Goal: Task Accomplishment & Management: Manage account settings

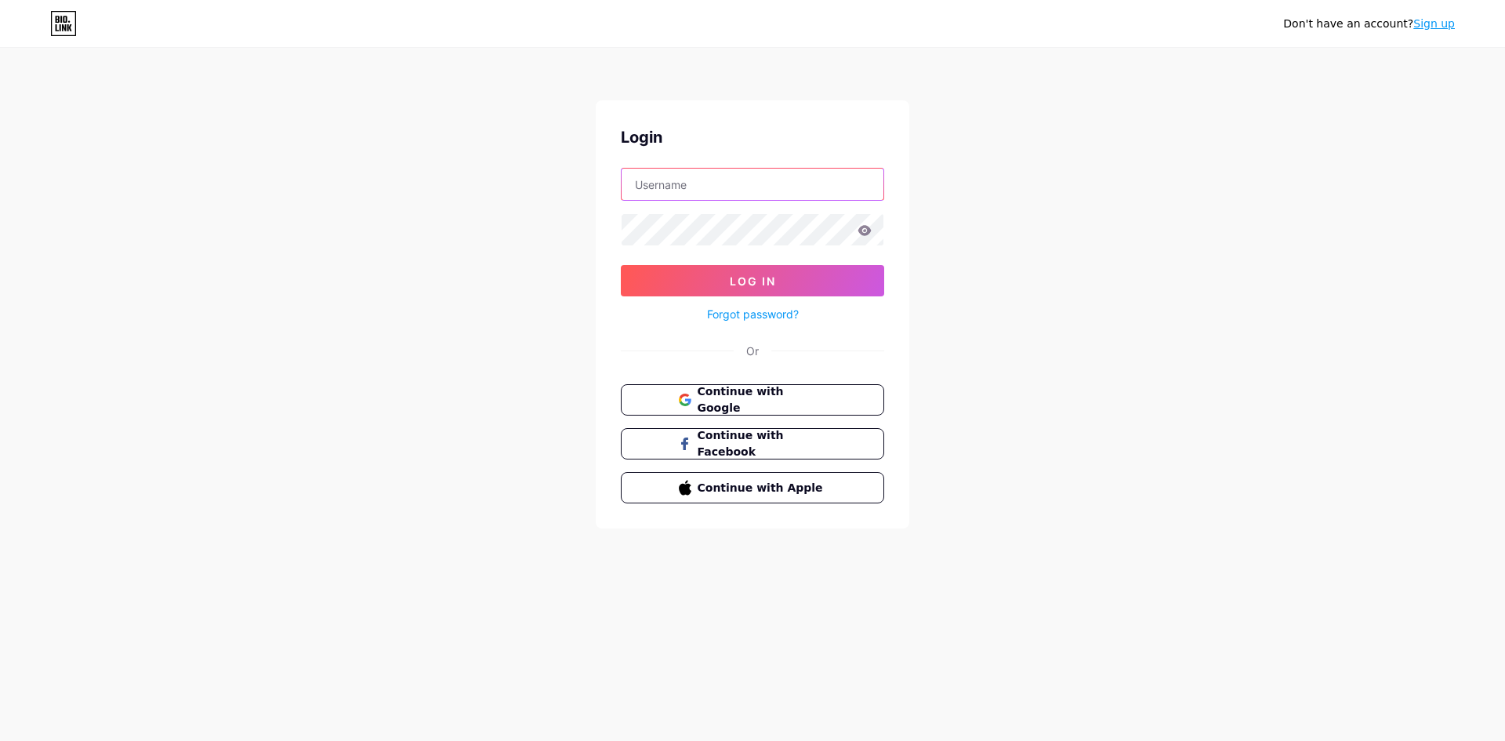
type input "[EMAIL_ADDRESS][DOMAIN_NAME]"
click at [687, 171] on input "[EMAIL_ADDRESS][DOMAIN_NAME]" at bounding box center [753, 184] width 262 height 31
click at [560, 212] on div "Don't have an account? Sign up Login [EMAIL_ADDRESS][DOMAIN_NAME] Log In Forgot…" at bounding box center [752, 289] width 1505 height 578
click at [865, 234] on icon at bounding box center [864, 230] width 13 height 10
click at [863, 225] on icon at bounding box center [865, 230] width 14 height 11
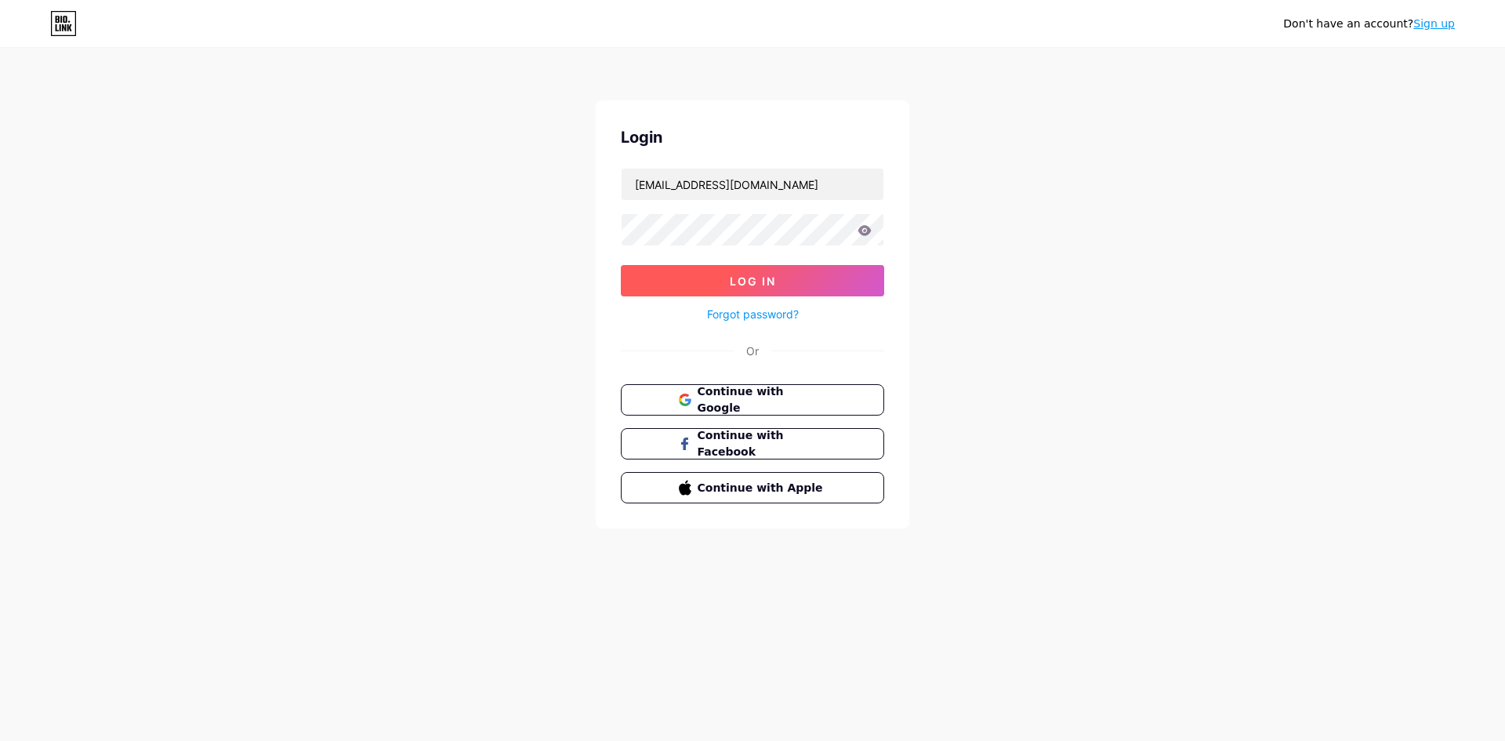
click at [733, 282] on span "Log In" at bounding box center [753, 280] width 46 height 13
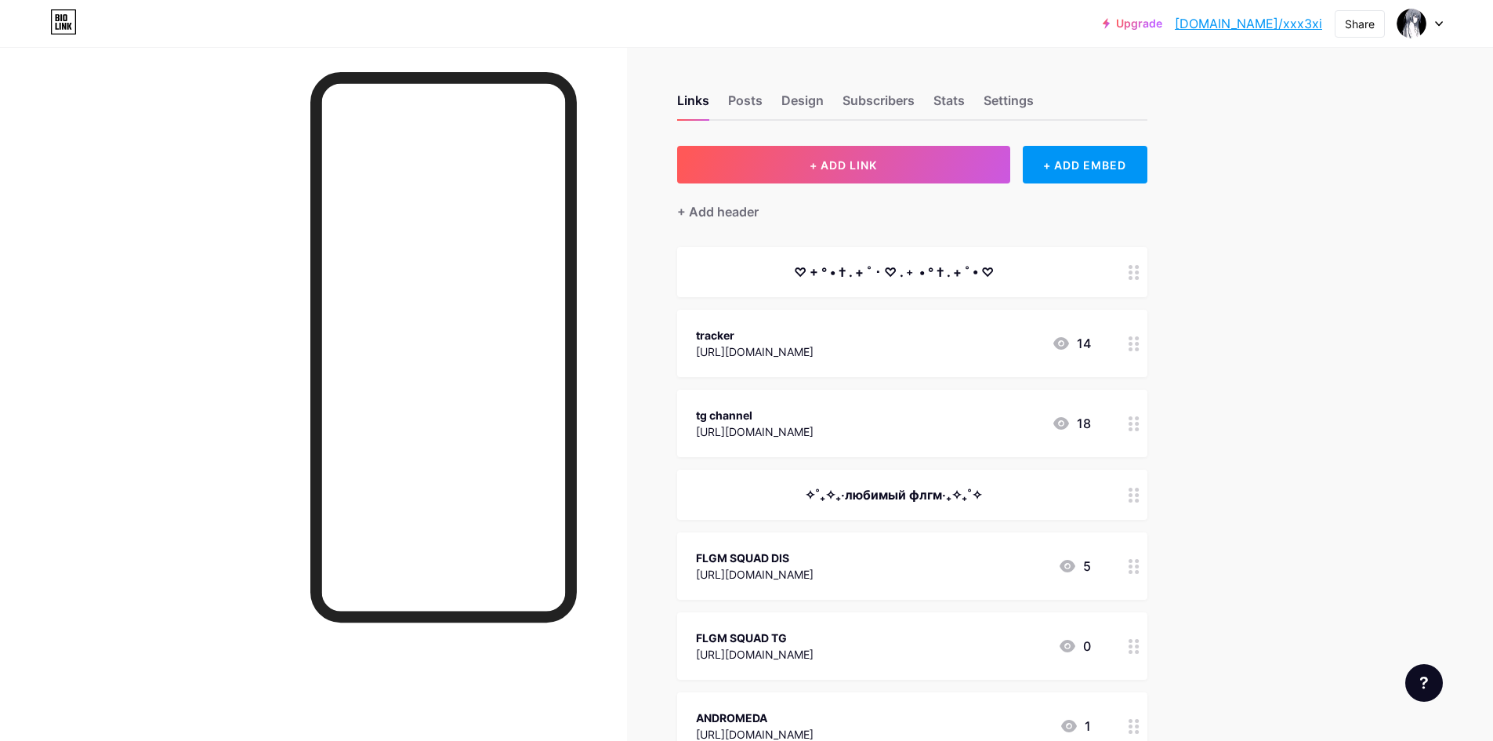
click at [1006, 267] on div "♡ + ° • † . + ˚ ･ ♡ .﹢ • ° † . + ˚ • ♡" at bounding box center [893, 272] width 395 height 19
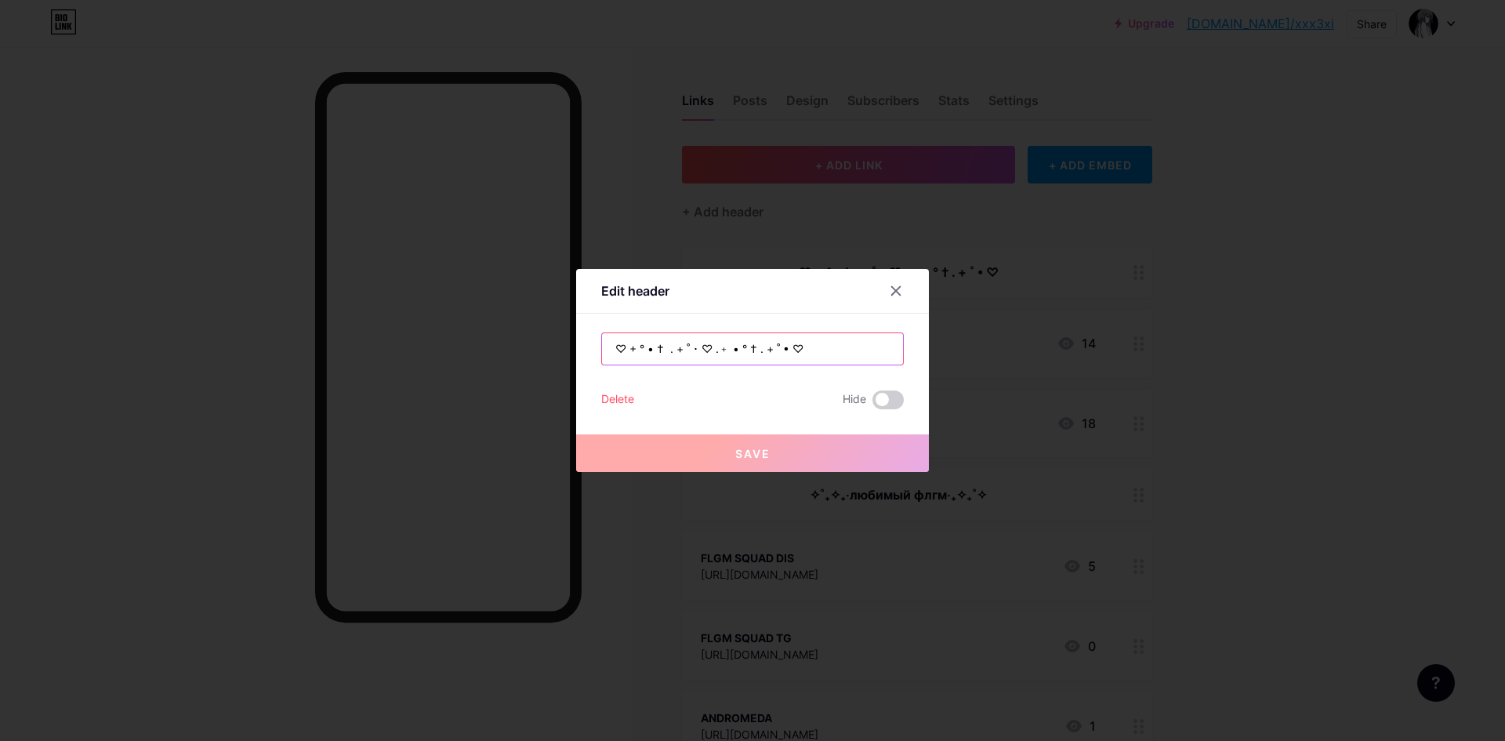
drag, startPoint x: 811, startPoint y: 344, endPoint x: 357, endPoint y: 312, distance: 455.8
click at [358, 313] on div "Edit header ♡ + ° • † . + ˚ ･ ♡ .﹢ • ° † . + ˚ • ♡ Delete Hide Save" at bounding box center [752, 370] width 1505 height 741
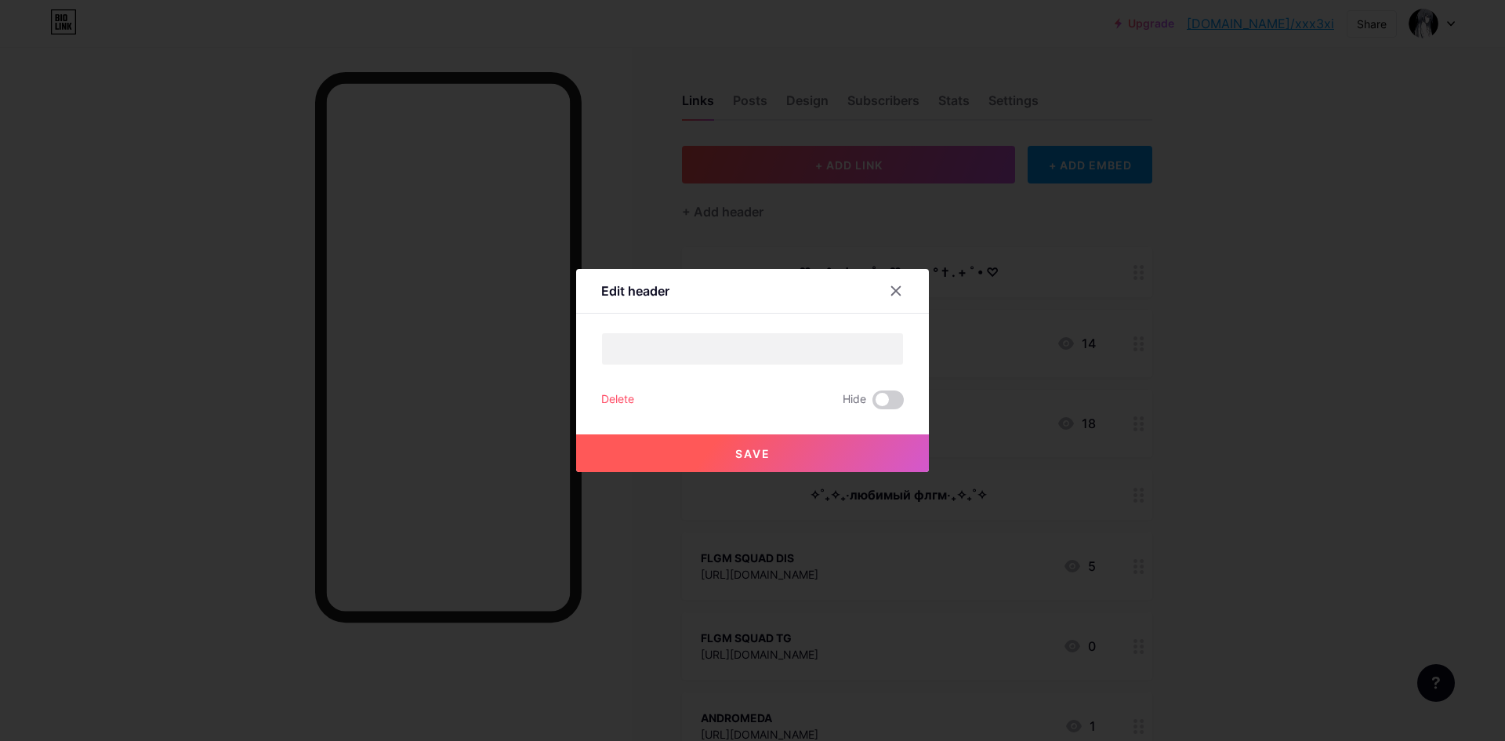
click at [846, 450] on button "Save" at bounding box center [752, 453] width 353 height 38
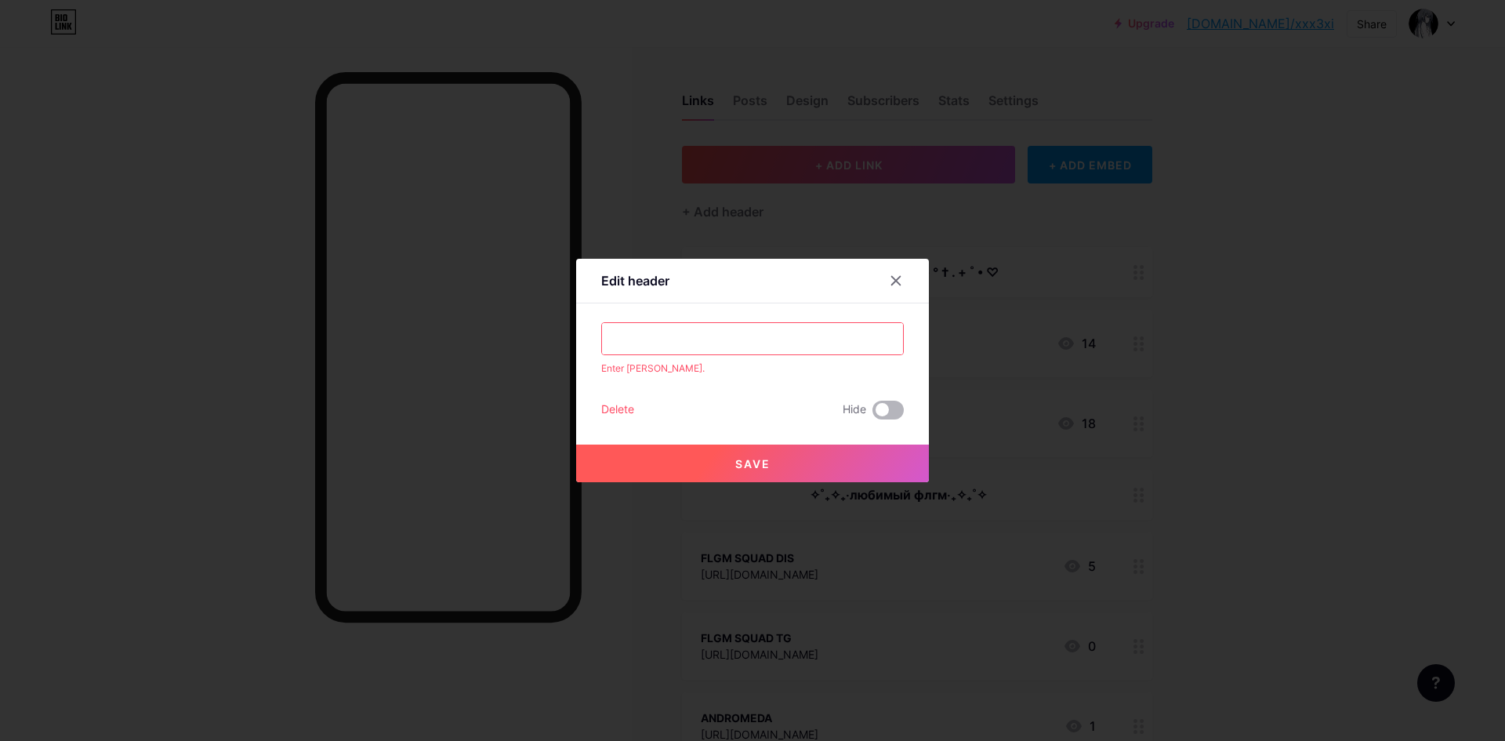
click at [892, 415] on span at bounding box center [887, 410] width 31 height 19
click at [872, 414] on input "checkbox" at bounding box center [872, 414] width 0 height 0
click at [897, 414] on span at bounding box center [887, 410] width 31 height 19
click at [872, 414] on input "checkbox" at bounding box center [872, 414] width 0 height 0
click at [659, 326] on input "text" at bounding box center [752, 338] width 301 height 31
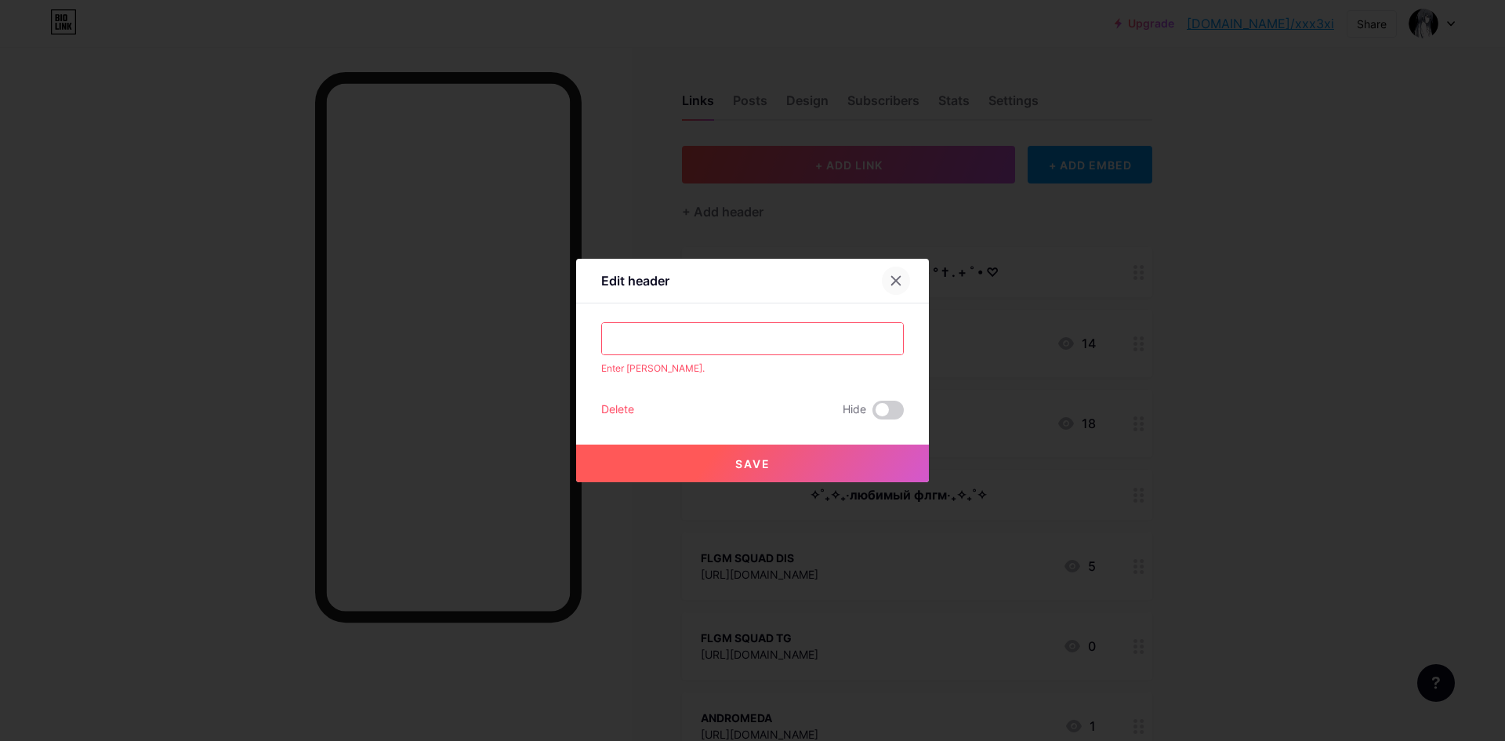
click at [887, 280] on div at bounding box center [896, 281] width 28 height 28
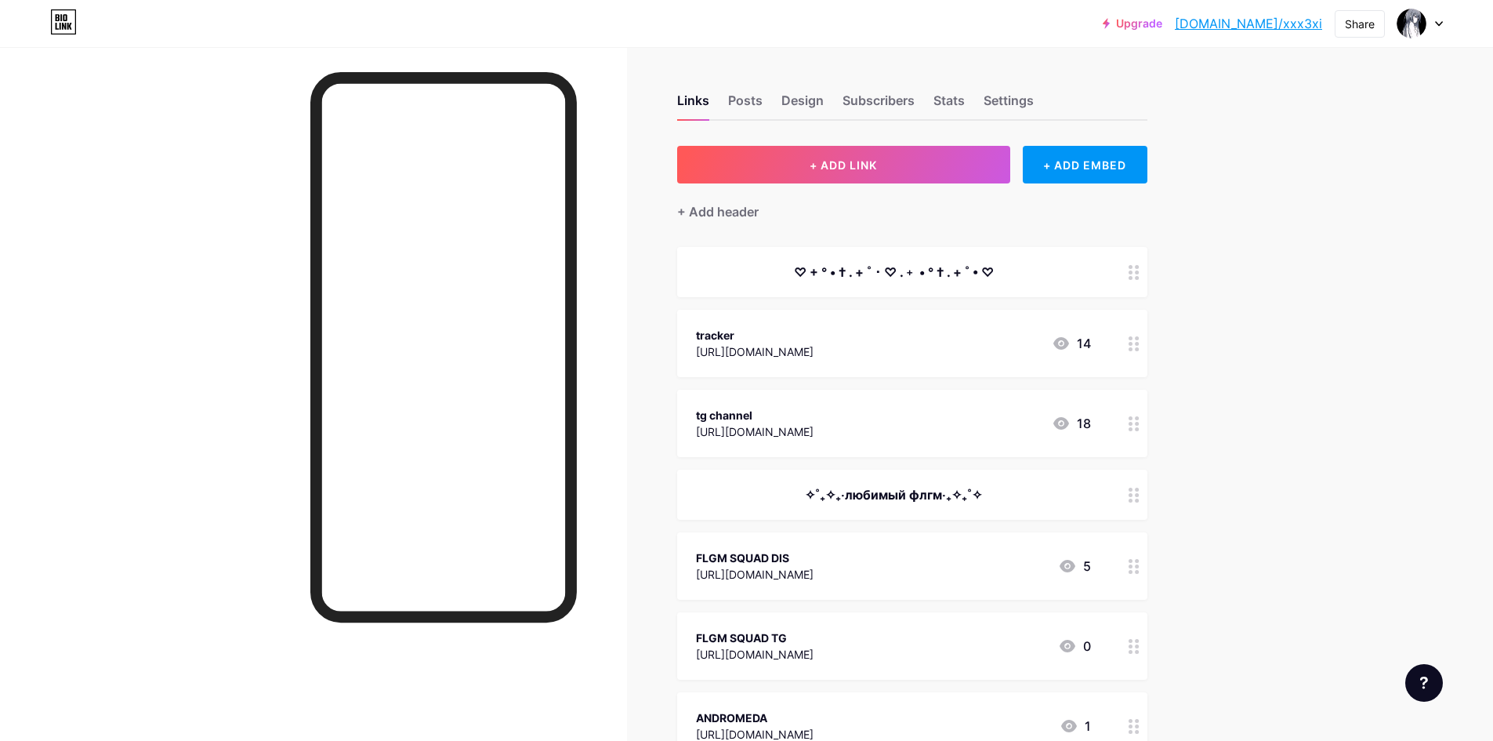
click at [991, 272] on div "♡ + ° • † . + ˚ ･ ♡ .﹢ • ° † . + ˚ • ♡" at bounding box center [893, 272] width 395 height 19
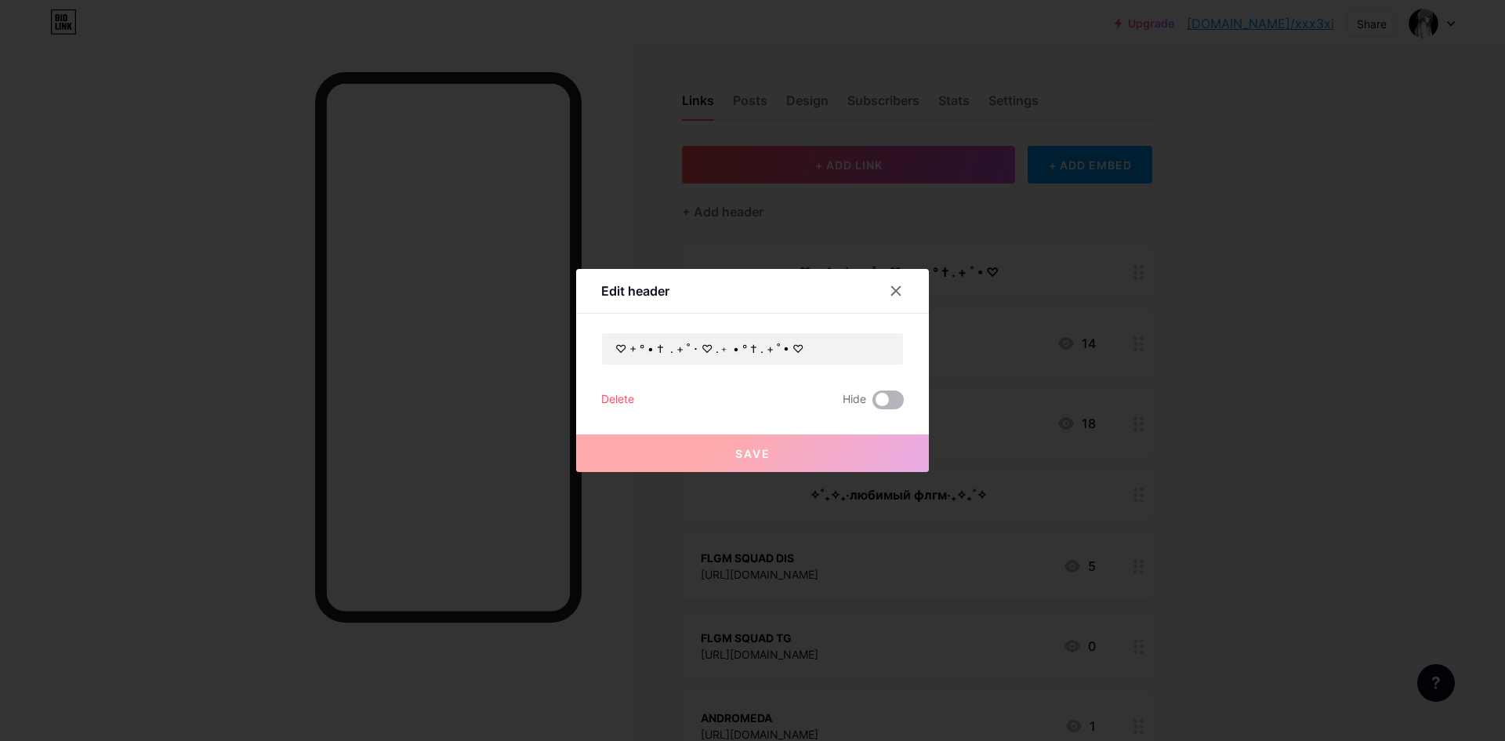
click at [887, 397] on span at bounding box center [887, 399] width 31 height 19
click at [872, 404] on input "checkbox" at bounding box center [872, 404] width 0 height 0
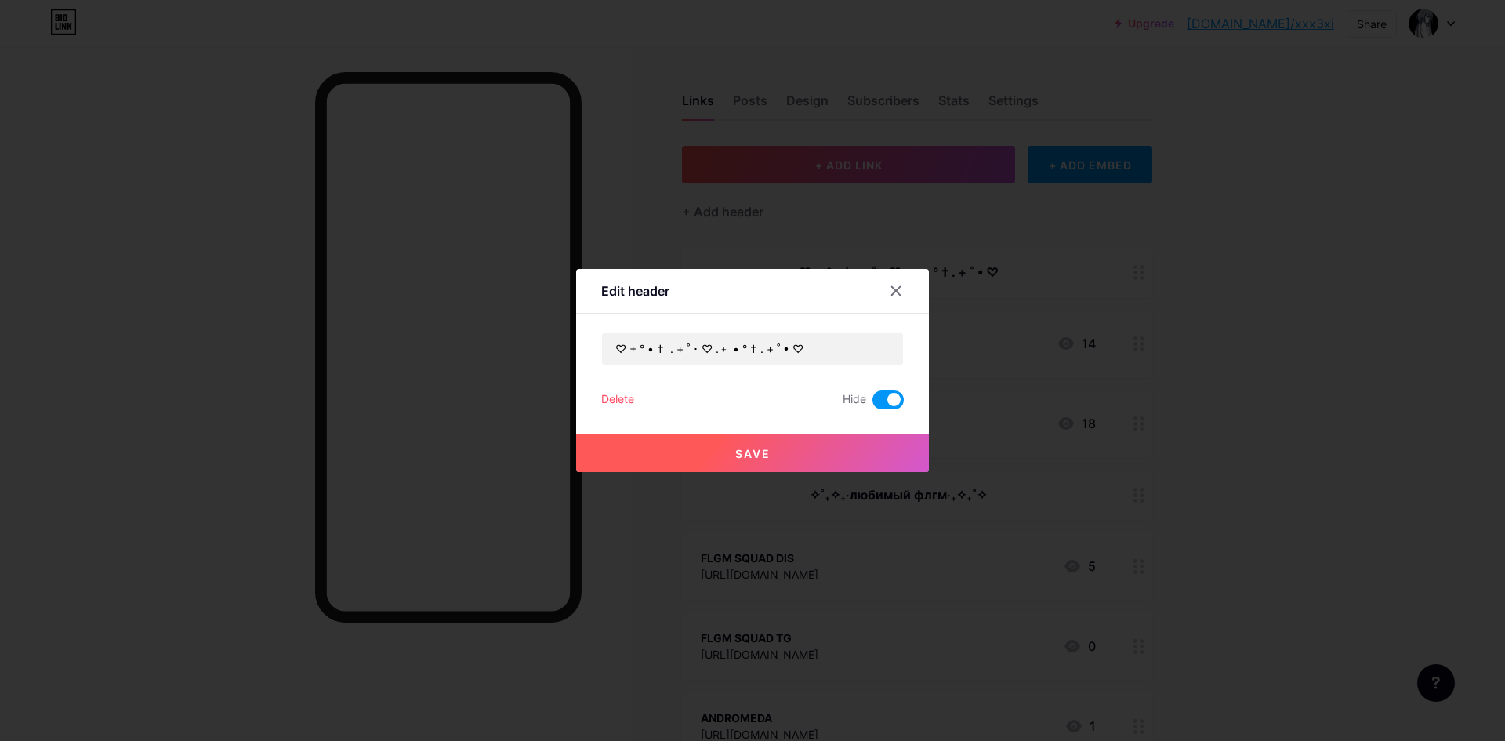
click at [868, 444] on button "Save" at bounding box center [752, 453] width 353 height 38
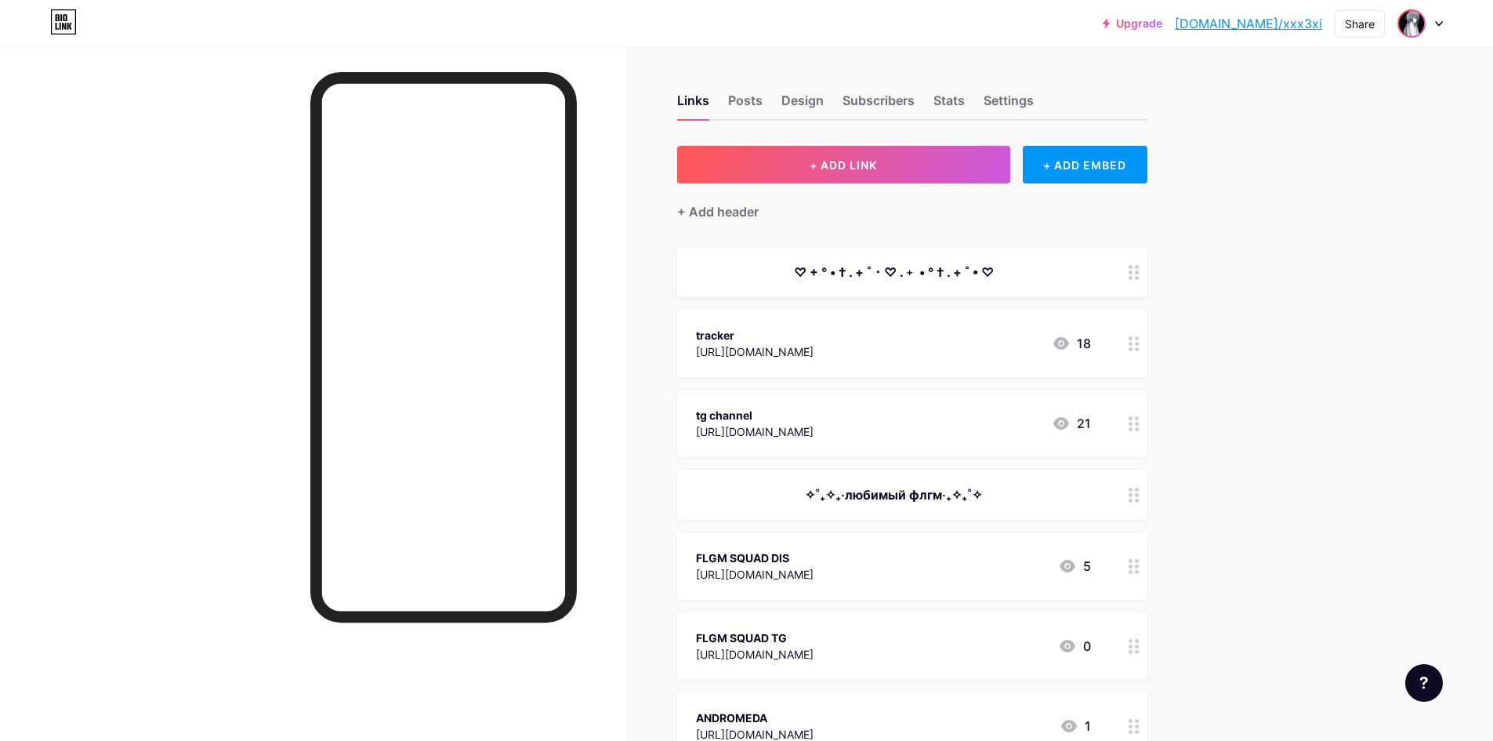
click at [1412, 27] on img at bounding box center [1411, 23] width 25 height 25
click at [1460, 35] on div "Upgrade [DOMAIN_NAME]/xxx3xi... [DOMAIN_NAME]/xxx3xi Share Switch accounts ?? […" at bounding box center [746, 23] width 1493 height 28
click at [1441, 25] on icon at bounding box center [1439, 23] width 8 height 5
click at [999, 91] on div "Settings" at bounding box center [1009, 105] width 50 height 28
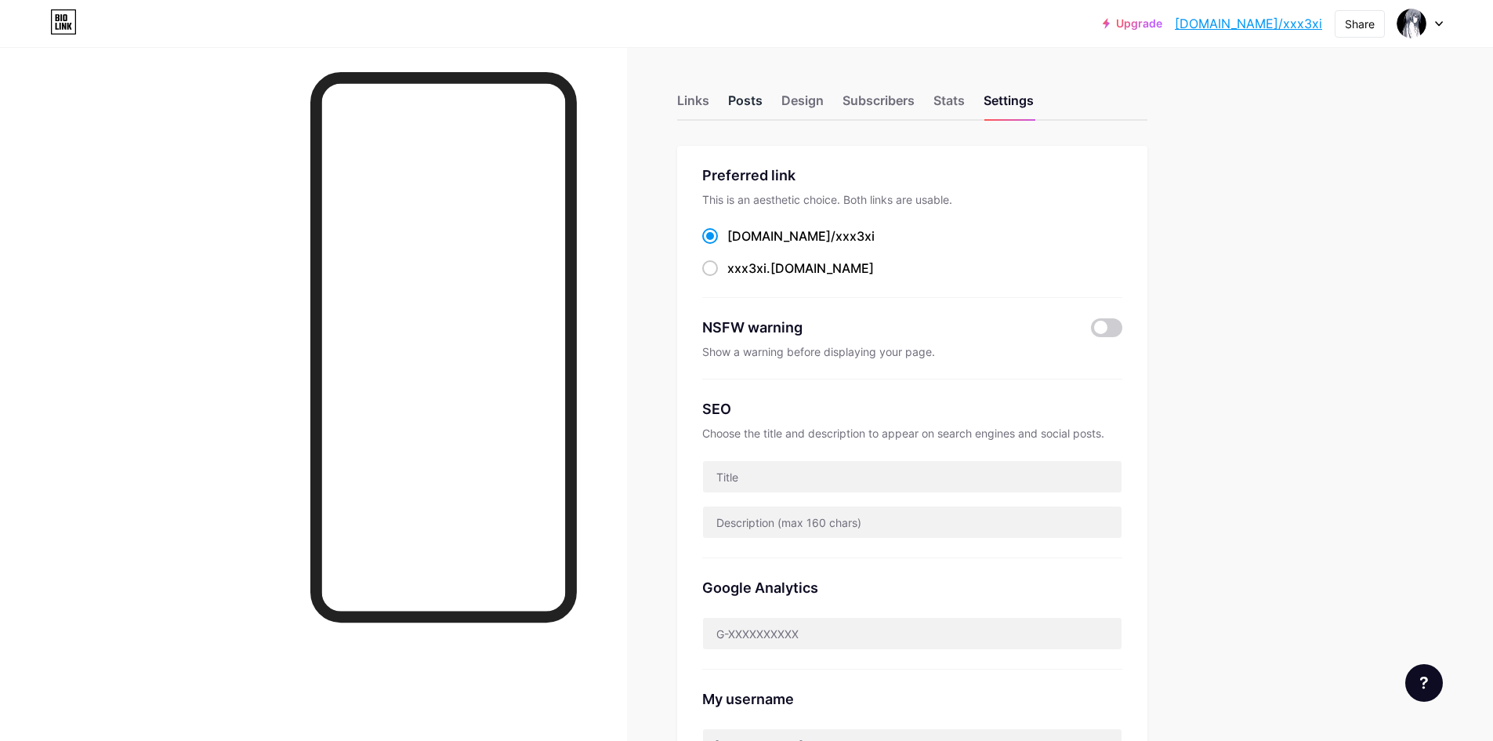
click at [753, 103] on div "Posts" at bounding box center [745, 105] width 34 height 28
click at [796, 96] on div "Design" at bounding box center [802, 105] width 42 height 28
click at [715, 103] on div "Links Posts Design Subscribers Stats Settings" at bounding box center [912, 93] width 470 height 55
click at [701, 105] on div "Links" at bounding box center [693, 105] width 32 height 28
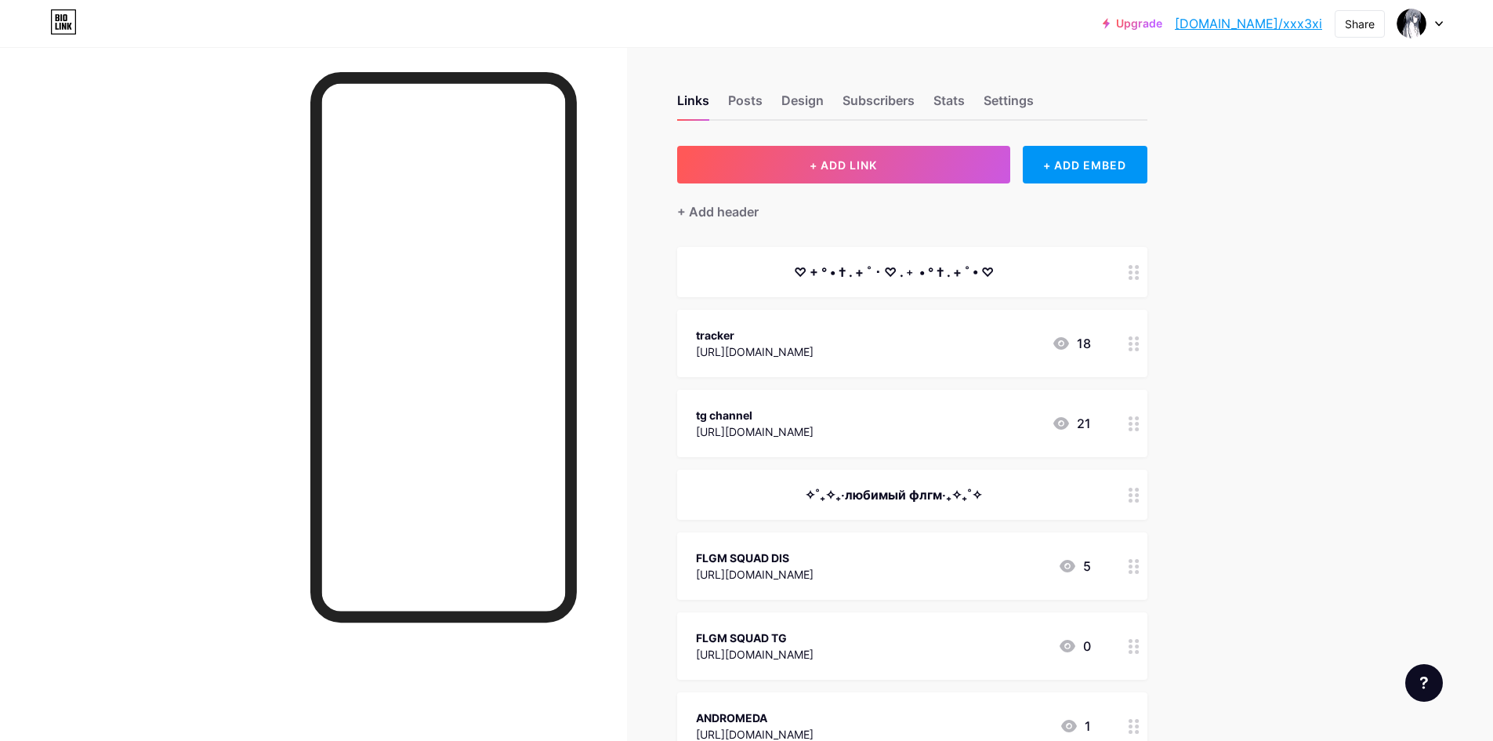
click at [1428, 18] on div at bounding box center [1420, 23] width 45 height 28
click at [1433, 29] on div at bounding box center [1420, 23] width 45 height 28
click at [1438, 27] on div at bounding box center [1420, 23] width 45 height 28
click at [1271, 182] on link "Account settings" at bounding box center [1345, 178] width 194 height 42
click at [754, 105] on div "Posts" at bounding box center [745, 105] width 34 height 28
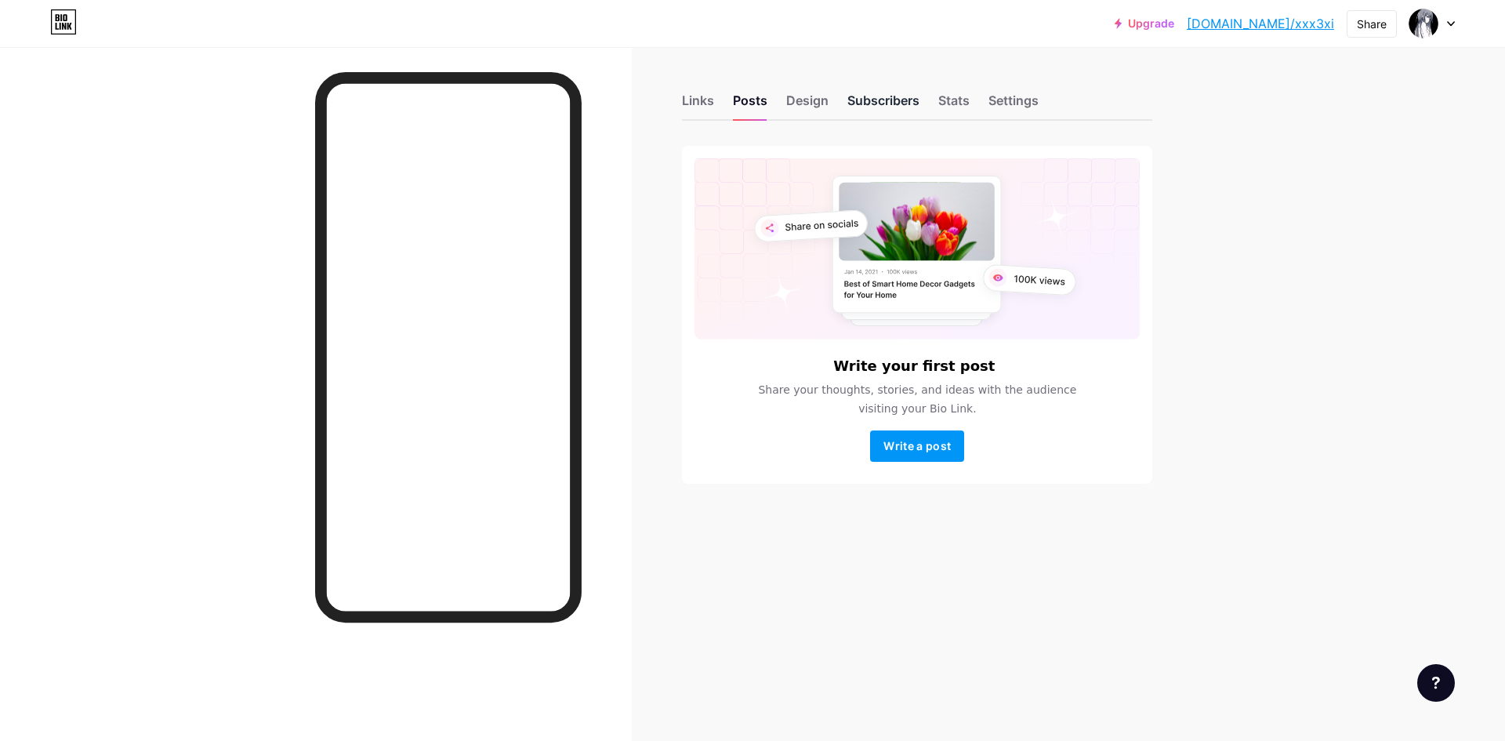
click at [906, 113] on div "Subscribers" at bounding box center [883, 105] width 72 height 28
click at [959, 94] on div "Stats" at bounding box center [953, 105] width 31 height 28
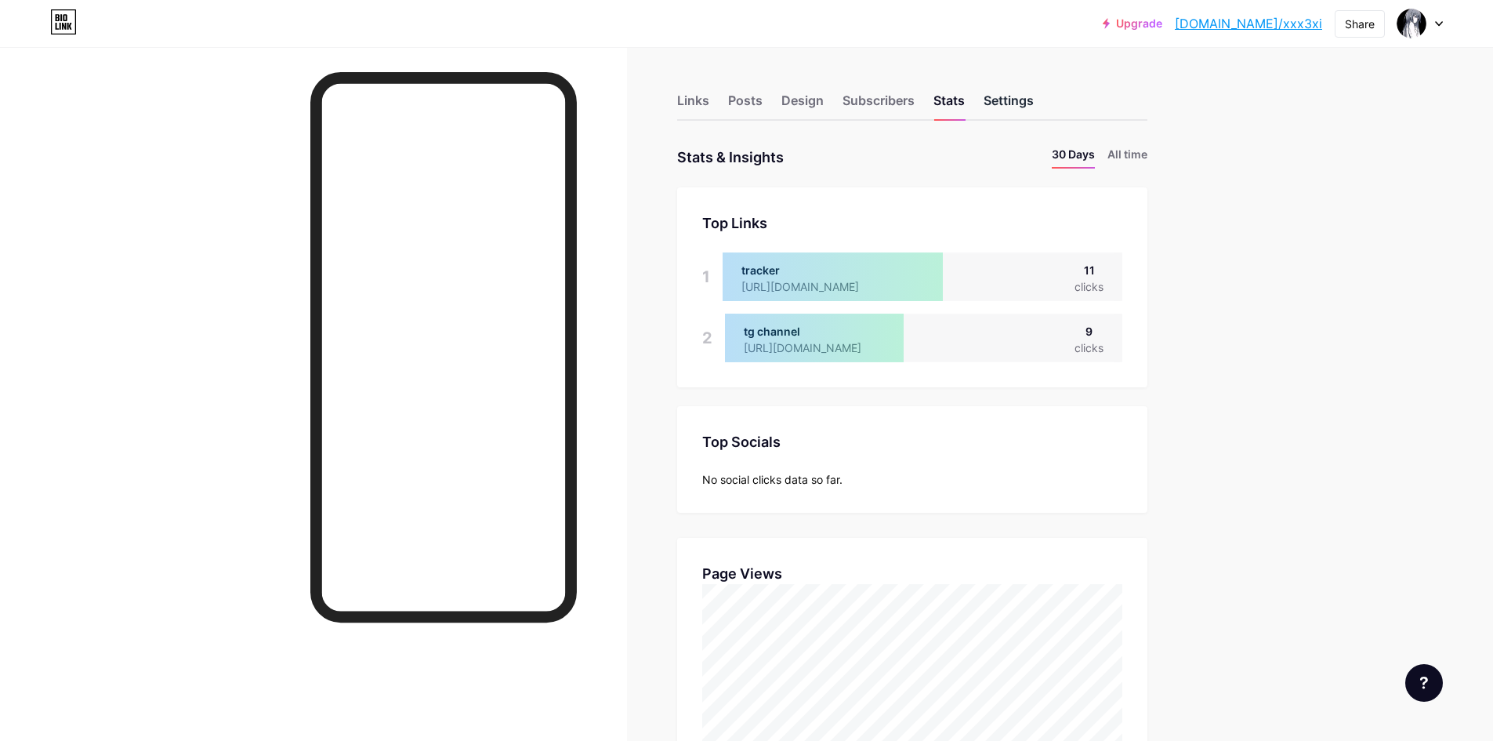
scroll to position [741, 1493]
click at [1006, 100] on div "Settings" at bounding box center [1009, 105] width 50 height 28
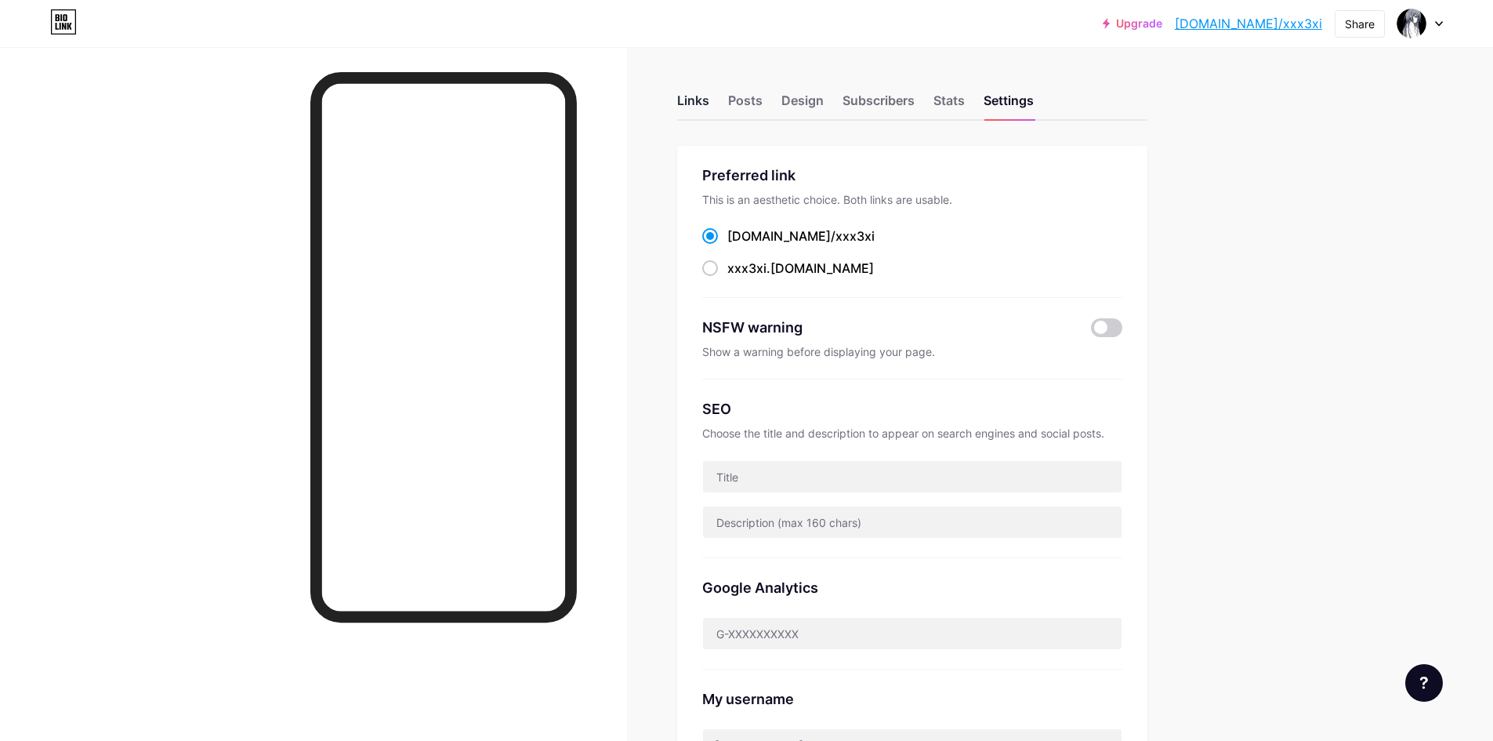
click at [714, 103] on div "Links Posts Design Subscribers Stats Settings" at bounding box center [912, 93] width 470 height 55
click at [709, 103] on div "Links" at bounding box center [693, 105] width 32 height 28
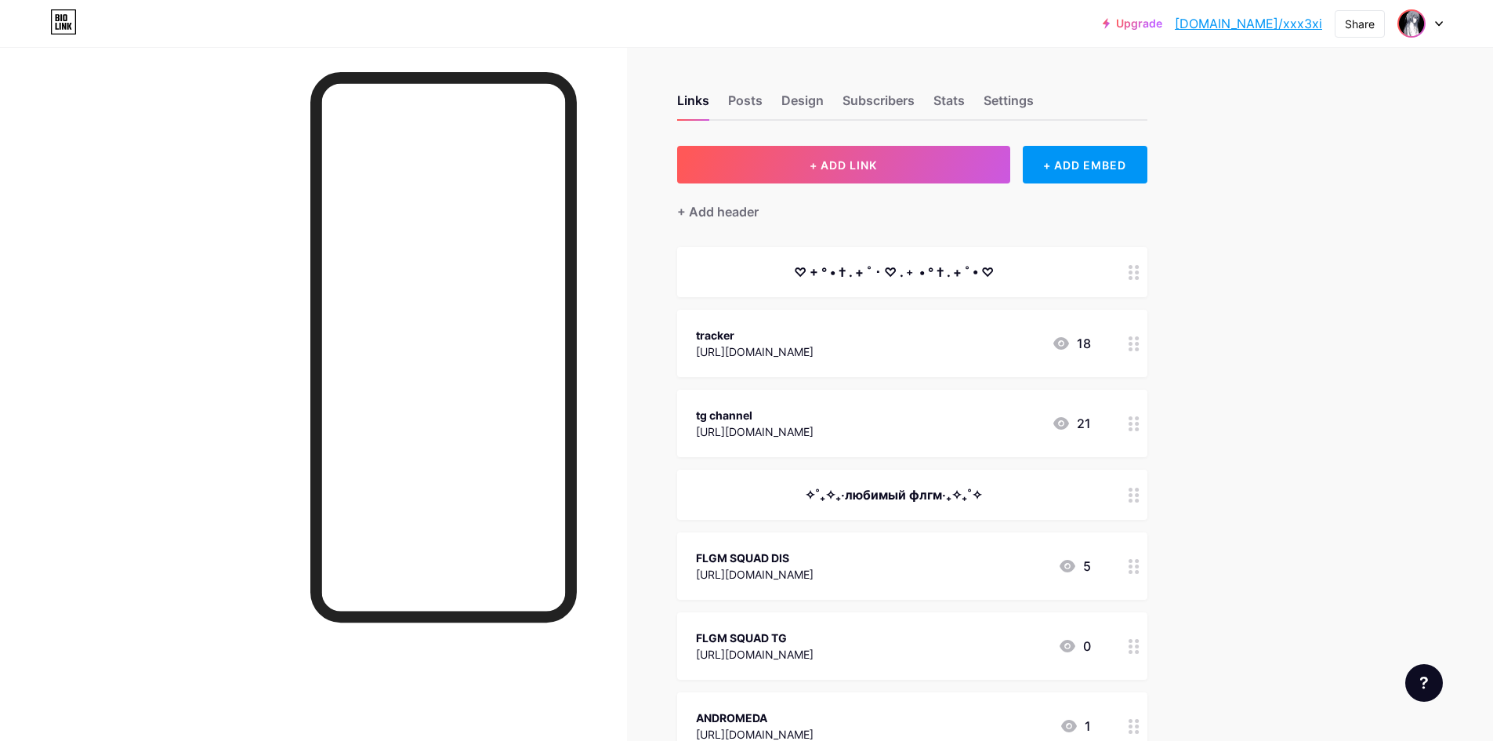
click at [1407, 27] on img at bounding box center [1411, 23] width 25 height 25
click at [1300, 103] on div "[DOMAIN_NAME]/xxx3xi" at bounding box center [1351, 109] width 116 height 13
